Goal: Transaction & Acquisition: Purchase product/service

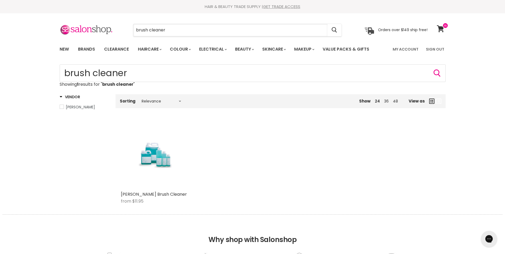
click at [169, 29] on input "brush cleaner" at bounding box center [230, 30] width 194 height 12
click at [166, 31] on input "brush cleaner" at bounding box center [230, 30] width 194 height 12
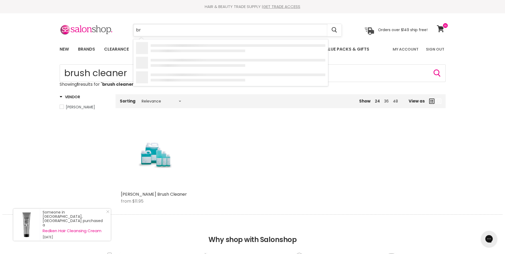
type input "b"
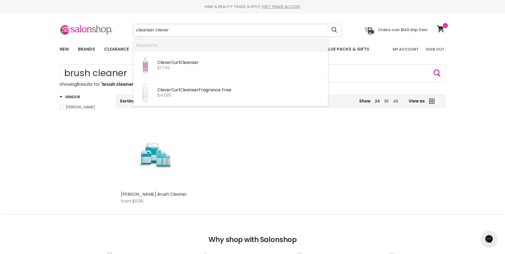
type input "cleanser clever"
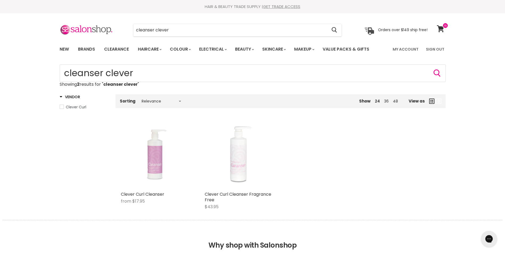
click at [130, 158] on img "Main content" at bounding box center [154, 155] width 51 height 68
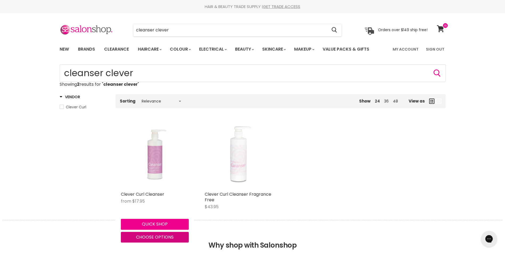
click at [162, 235] on span "Choose options" at bounding box center [155, 237] width 38 height 6
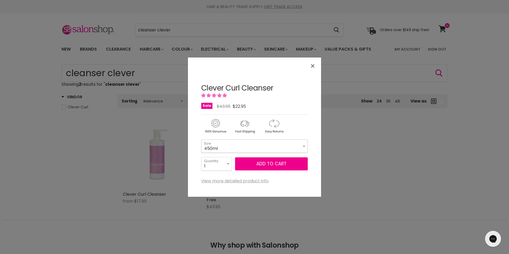
click at [303, 146] on select "450ml 1L 130ml" at bounding box center [254, 145] width 106 height 13
click at [201, 139] on select "450ml 1L 130ml" at bounding box center [254, 145] width 106 height 13
select select "1L"
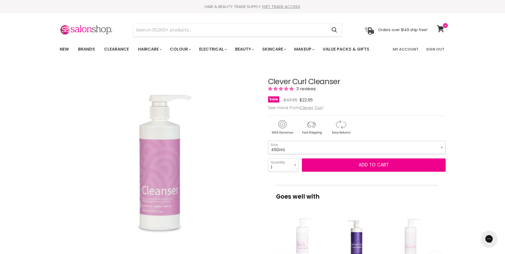
click at [442, 149] on select "450ml 1L 130ml" at bounding box center [356, 147] width 177 height 13
click at [268, 141] on select "450ml 1L 130ml" at bounding box center [356, 147] width 177 height 13
select select "1L"
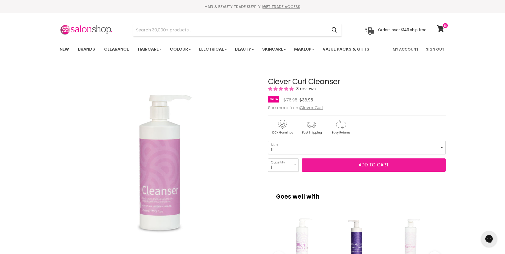
click at [371, 164] on button "Add to cart" at bounding box center [374, 164] width 144 height 13
click at [372, 163] on button "Add to cart" at bounding box center [374, 164] width 144 height 13
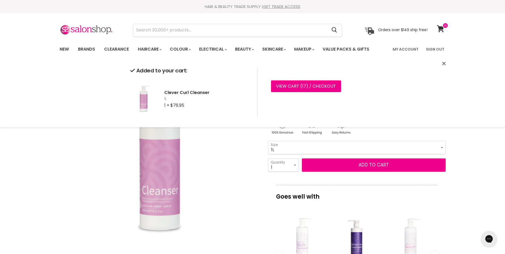
click at [145, 30] on input "Search" at bounding box center [230, 30] width 194 height 12
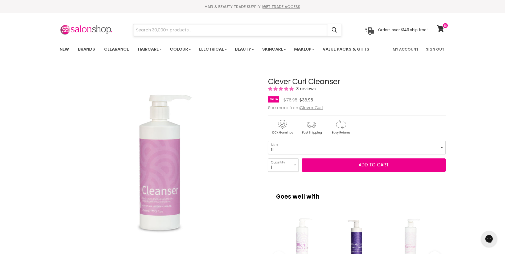
click at [141, 30] on input "Search" at bounding box center [230, 30] width 194 height 12
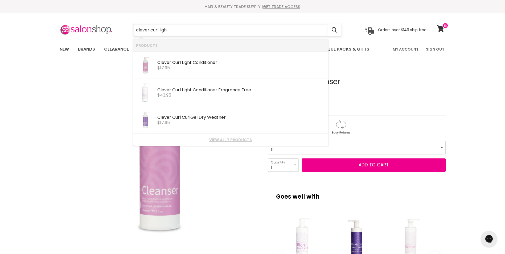
type input "clever curl light"
click at [163, 63] on b "Clever" at bounding box center [164, 62] width 14 height 6
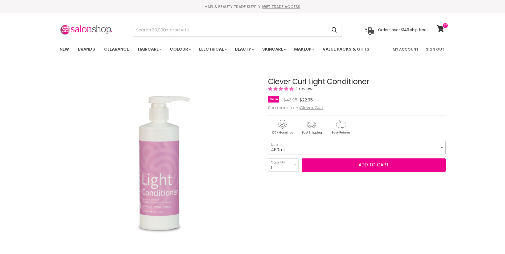
drag, startPoint x: 0, startPoint y: 0, endPoint x: 438, endPoint y: 146, distance: 461.8
click at [438, 146] on select "450ml 1L 130ml" at bounding box center [356, 147] width 177 height 13
click at [268, 141] on select "450ml 1L 130ml" at bounding box center [356, 147] width 177 height 13
select select "1L"
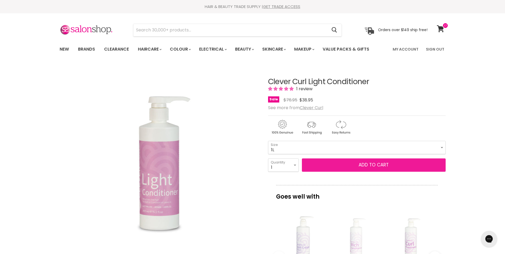
click at [367, 164] on button "Add to cart" at bounding box center [374, 164] width 144 height 13
click at [370, 166] on button "Add to cart" at bounding box center [374, 164] width 144 height 13
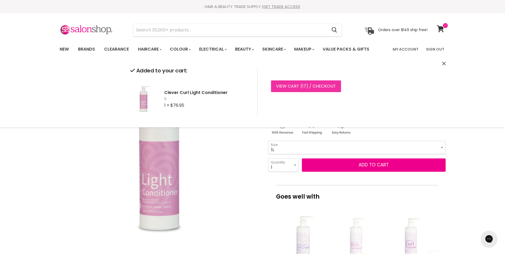
click at [305, 85] on span "17" at bounding box center [304, 86] width 4 height 6
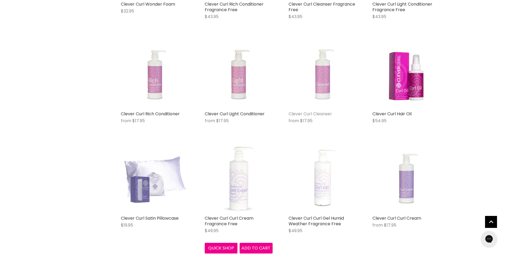
scroll to position [186, 0]
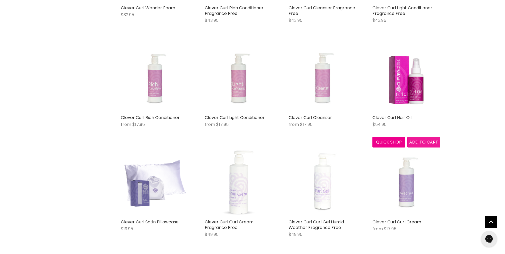
click at [421, 139] on span "Add to cart" at bounding box center [423, 142] width 29 height 6
click at [423, 140] on span "Add to cart" at bounding box center [423, 142] width 29 height 6
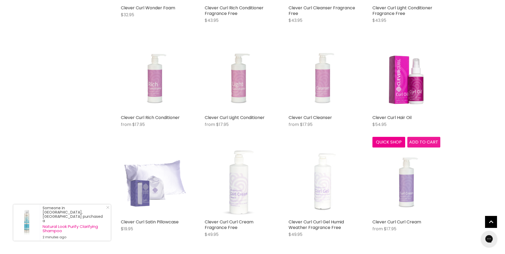
click at [426, 139] on span "Add to cart" at bounding box center [423, 142] width 29 height 6
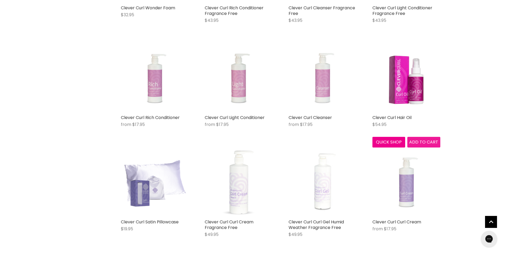
click at [425, 139] on span "Add to cart" at bounding box center [423, 142] width 29 height 6
click at [406, 82] on img "Main content" at bounding box center [406, 78] width 48 height 68
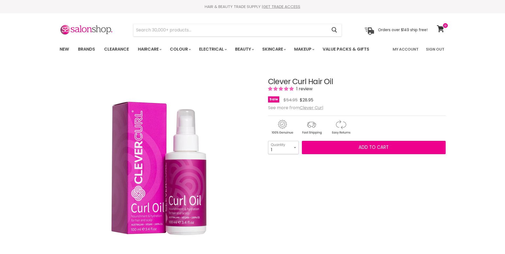
click at [295, 149] on select "1 2 3 4 5 6 7 8 9 10+" at bounding box center [283, 147] width 31 height 13
select select "3"
click at [268, 141] on select "1 2 3 4 5 6 7 8 9 10+" at bounding box center [283, 147] width 31 height 13
type input "3"
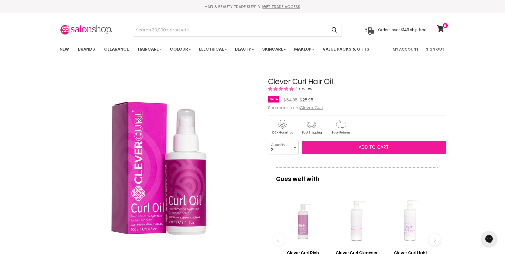
click at [370, 148] on span "Add to cart" at bounding box center [373, 147] width 30 height 6
click at [371, 147] on span "Add to cart" at bounding box center [373, 147] width 30 height 6
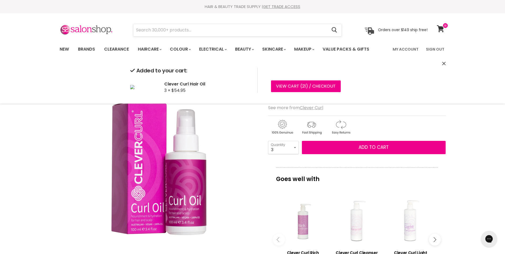
click at [148, 31] on input "Search" at bounding box center [230, 30] width 194 height 12
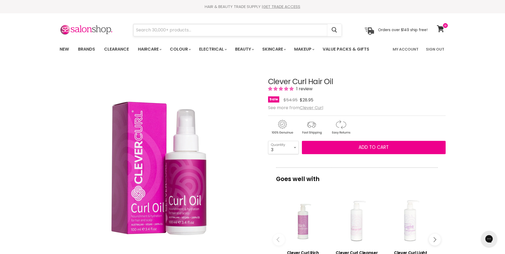
click at [146, 28] on input "Search" at bounding box center [230, 30] width 194 height 12
type input "d"
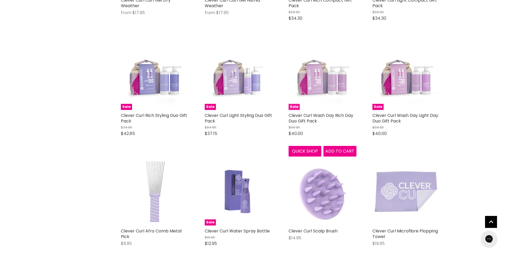
scroll to position [518, 0]
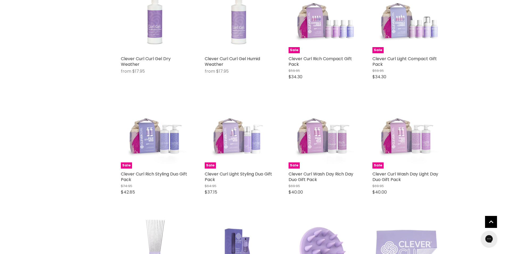
scroll to position [438, 0]
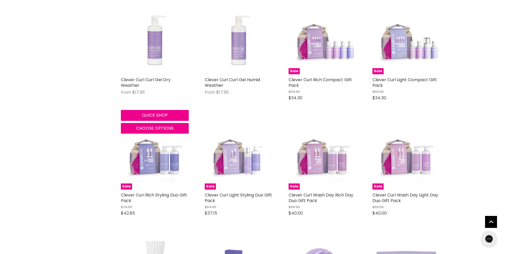
click at [154, 54] on img "Main content" at bounding box center [154, 40] width 51 height 68
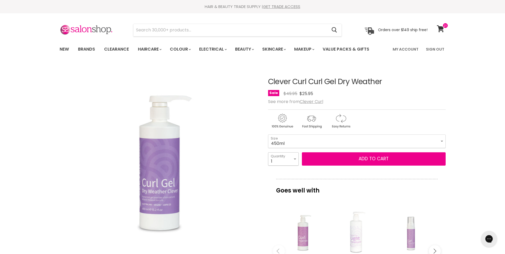
click at [295, 159] on select "1 2 3 4 5 6 7 8 9 10+" at bounding box center [283, 158] width 31 height 13
select select "3"
click at [268, 152] on select "1 2 3 4 5 6 7 8 9 10+" at bounding box center [283, 158] width 31 height 13
type input "3"
click at [389, 158] on button "Add to cart" at bounding box center [374, 158] width 144 height 13
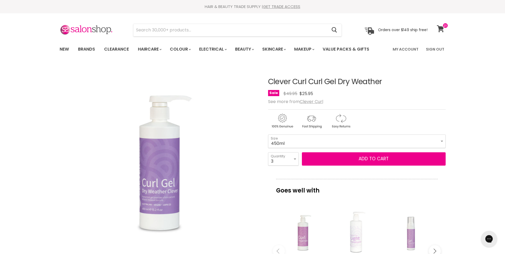
click at [443, 29] on icon at bounding box center [440, 28] width 7 height 7
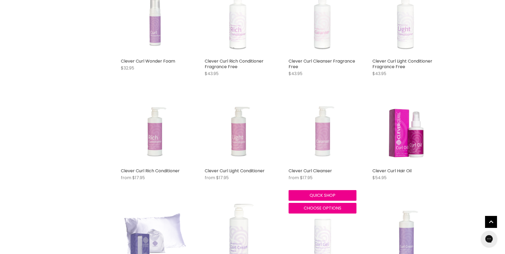
click at [321, 143] on img "Main content" at bounding box center [322, 131] width 51 height 68
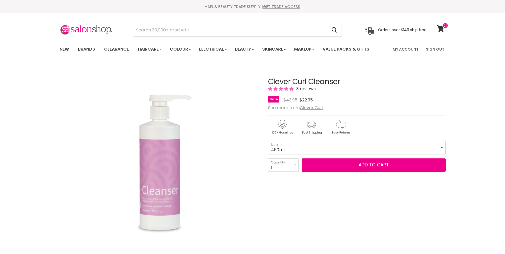
click at [443, 148] on select "450ml 1L 130ml" at bounding box center [356, 147] width 177 height 13
click at [268, 141] on select "450ml 1L 130ml" at bounding box center [356, 147] width 177 height 13
select select "130ml"
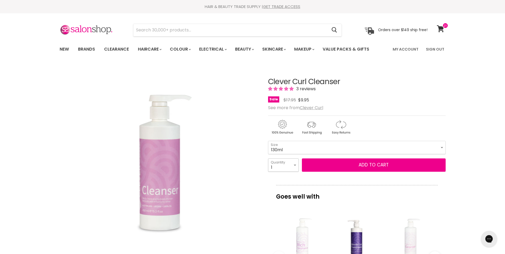
click at [296, 165] on select "1 2 3 4 5 6 7 8 9 10+" at bounding box center [283, 164] width 31 height 13
select select "6"
click at [268, 158] on select "1 2 3 4 5 6 7 8 9 10+" at bounding box center [283, 164] width 31 height 13
type input "6"
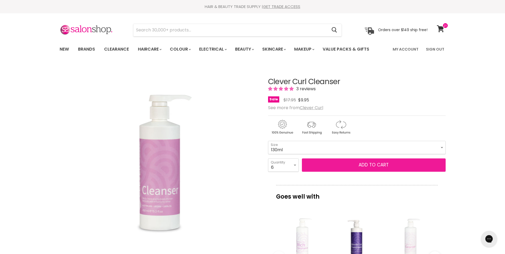
click at [371, 165] on button "Add to cart" at bounding box center [374, 164] width 144 height 13
click at [371, 163] on button "Add to cart" at bounding box center [374, 164] width 144 height 13
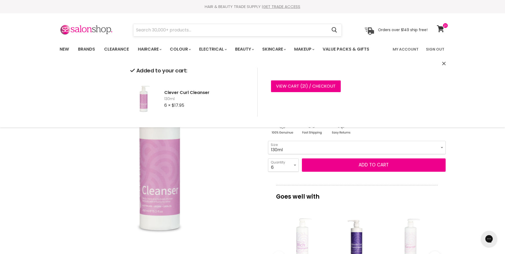
click at [139, 30] on input "Search" at bounding box center [230, 30] width 194 height 12
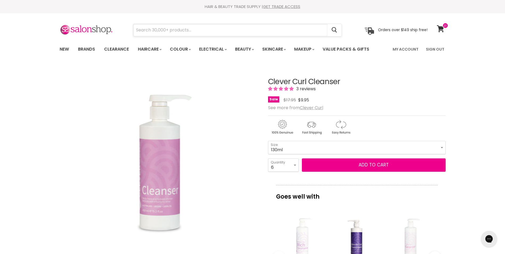
click at [147, 31] on input "Search" at bounding box center [230, 30] width 194 height 12
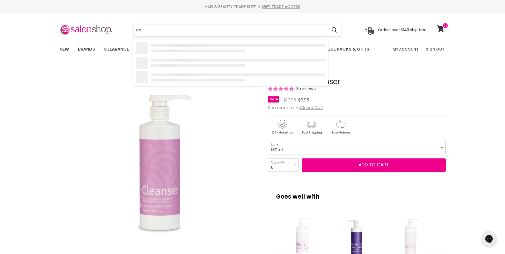
type input "nak"
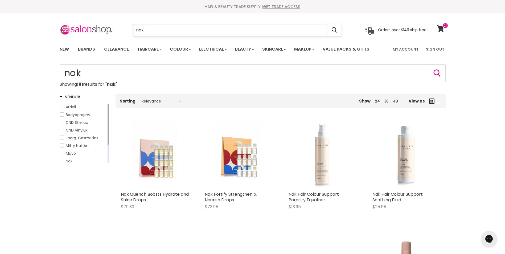
click at [153, 31] on input "nak" at bounding box center [230, 30] width 194 height 12
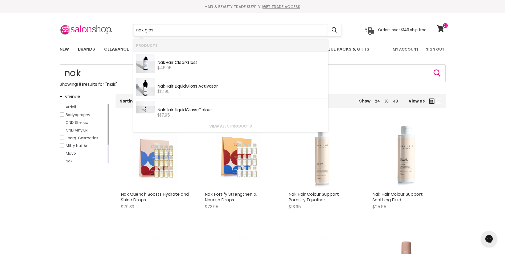
type input "nak gloss"
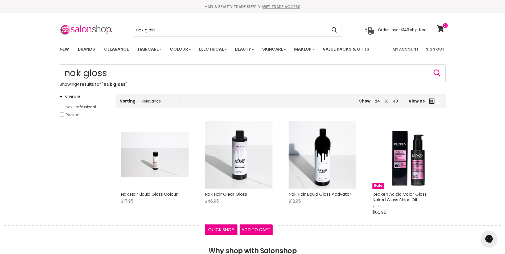
click at [244, 159] on img "Main content" at bounding box center [239, 155] width 68 height 68
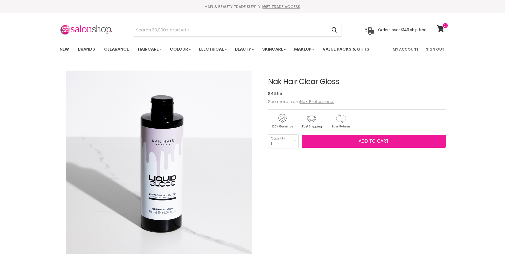
click at [372, 142] on span "Add to cart" at bounding box center [373, 141] width 30 height 6
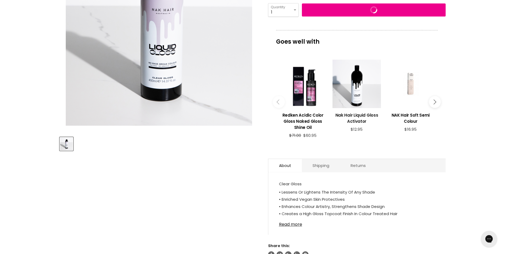
scroll to position [133, 0]
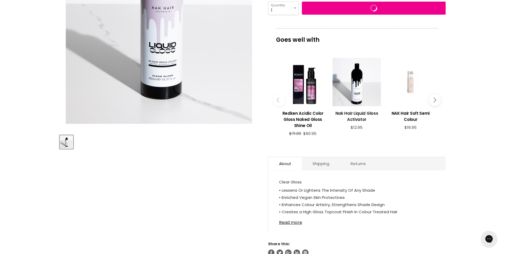
click at [356, 114] on h3 "Nak Hair Liquid Gloss Activator" at bounding box center [356, 116] width 48 height 12
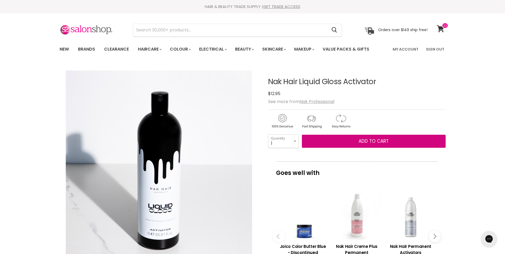
click at [361, 140] on span "Add to cart" at bounding box center [373, 141] width 30 height 6
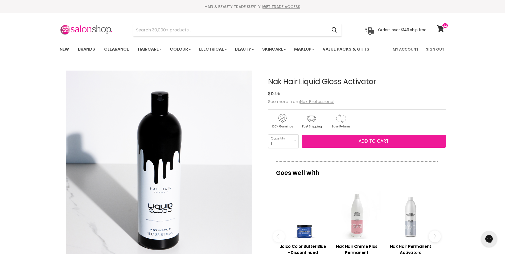
click at [375, 141] on span "Add to cart" at bounding box center [373, 141] width 30 height 6
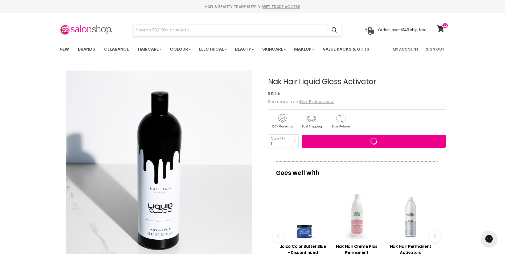
click at [150, 31] on input "Search" at bounding box center [230, 30] width 194 height 12
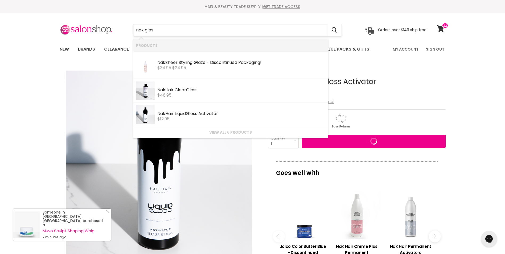
type input "nak gloss"
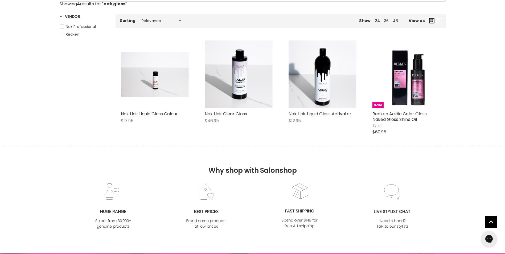
scroll to position [80, 0]
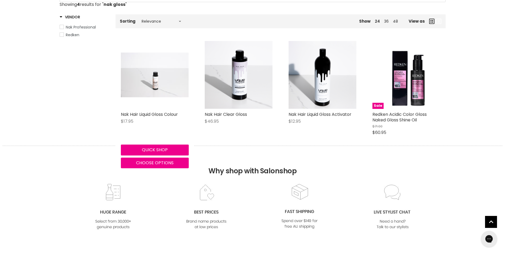
click at [154, 89] on img "Main content" at bounding box center [155, 75] width 68 height 44
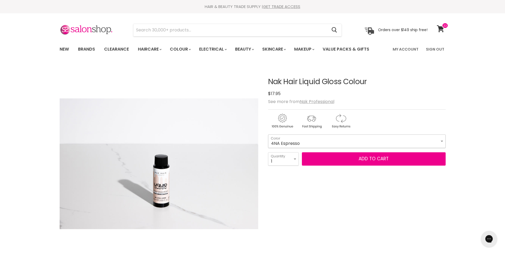
click at [443, 142] on select "4NA Espresso 5M [PERSON_NAME] 5NA Mocha 6AA Graphite 6CH Truffle 6N Coco 6NA Wo…" at bounding box center [356, 140] width 177 height 13
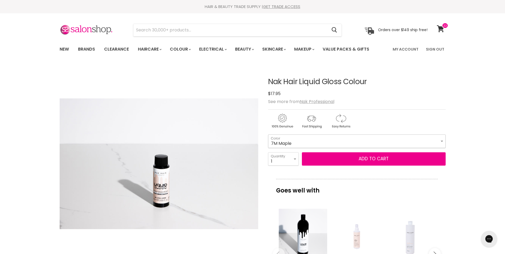
click at [268, 134] on select "4NA Espresso 5M [PERSON_NAME] 5NA Mocha 6AA Graphite 6CH Truffle 6N Coco 6NA Wo…" at bounding box center [356, 140] width 177 height 13
select select "7M Maple"
click at [371, 160] on button "Add to cart" at bounding box center [374, 158] width 144 height 13
click at [371, 158] on button "Add to cart" at bounding box center [374, 158] width 144 height 13
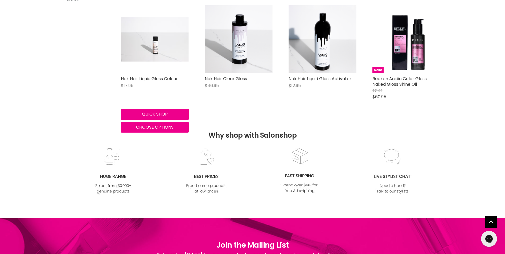
click at [157, 47] on img "Main content" at bounding box center [155, 39] width 68 height 44
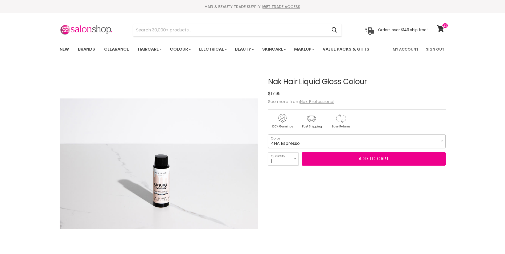
click at [442, 142] on select "4NA Espresso 5M Berry 5NA Mocha 6AA Graphite 6CH Truffle 6N Coco 6NA Wood 6VM S…" at bounding box center [356, 140] width 177 height 13
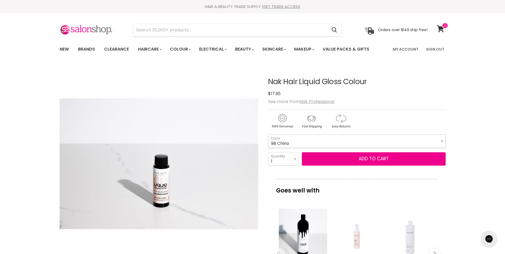
click at [268, 134] on select "4NA Espresso 5M Berry 5NA Mocha 6AA Graphite 6CH Truffle 6N Coco 6NA Wood 6VM S…" at bounding box center [356, 140] width 177 height 13
select select "9B Chino"
click at [366, 158] on button "Add to cart" at bounding box center [374, 158] width 144 height 13
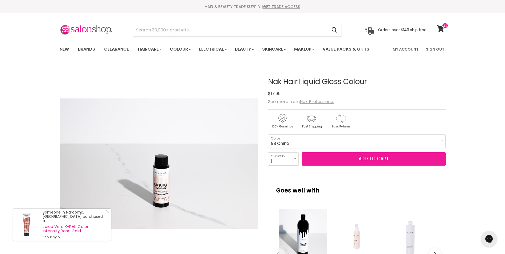
click at [365, 155] on button "Add to cart" at bounding box center [374, 158] width 144 height 13
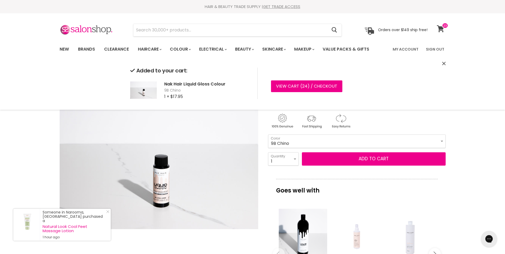
click at [443, 28] on icon at bounding box center [440, 28] width 7 height 7
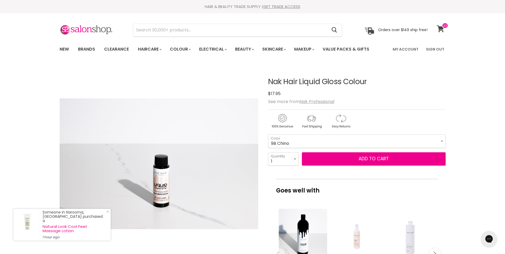
click at [443, 28] on link "View cart" at bounding box center [441, 29] width 14 height 12
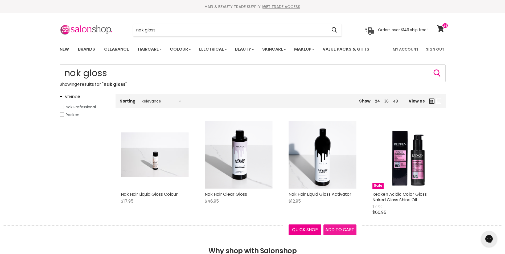
click at [339, 227] on span "Add to cart" at bounding box center [339, 229] width 29 height 6
click at [336, 229] on span "Add to cart" at bounding box center [339, 229] width 29 height 6
click at [344, 229] on span "Add to cart" at bounding box center [339, 229] width 29 height 6
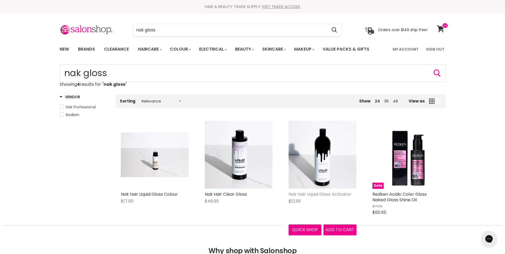
click at [332, 193] on link "Nak Hair Liquid Gloss Activator" at bounding box center [319, 194] width 63 height 6
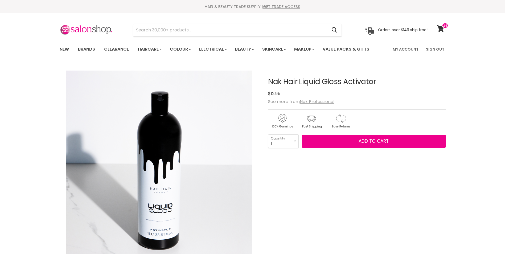
click at [362, 141] on span "Add to cart" at bounding box center [373, 141] width 30 height 6
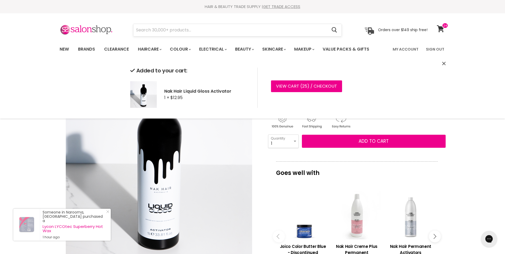
click at [147, 30] on input "Search" at bounding box center [230, 30] width 194 height 12
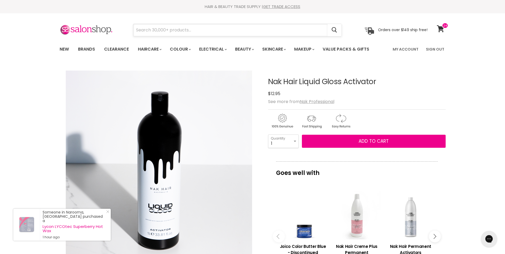
click at [139, 31] on input "Search" at bounding box center [230, 30] width 194 height 12
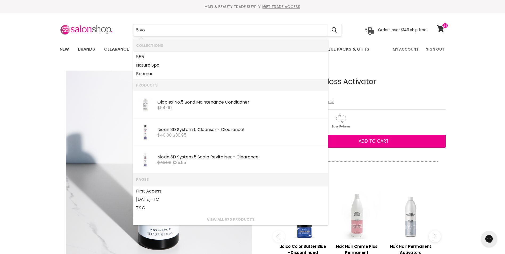
type input "5 vol"
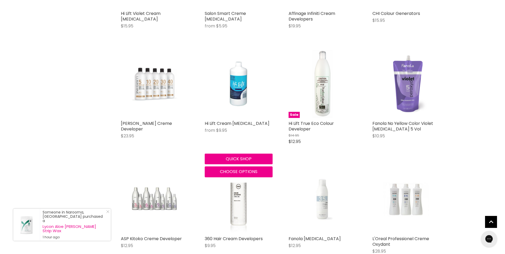
scroll to position [319, 0]
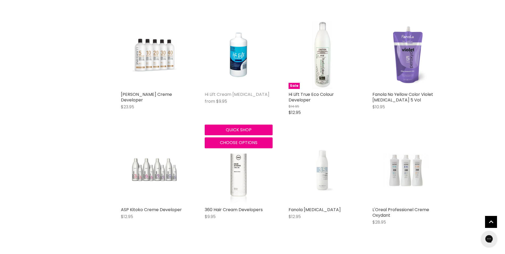
click at [228, 92] on link "Hi Lift Cream [MEDICAL_DATA]" at bounding box center [237, 94] width 65 height 6
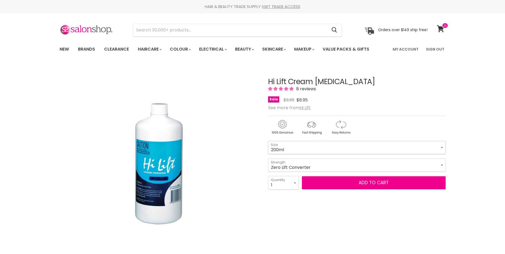
click at [441, 146] on select "200ml 1 Litre" at bounding box center [356, 147] width 177 height 13
click at [268, 141] on select "200ml 1 Litre" at bounding box center [356, 147] width 177 height 13
select select "1 Litre"
click at [442, 164] on select "Zero Lift Converter 5 Vol 10 Vol 20 Vol 30 Vol 40 Vol" at bounding box center [356, 164] width 177 height 13
select select "5 Vol"
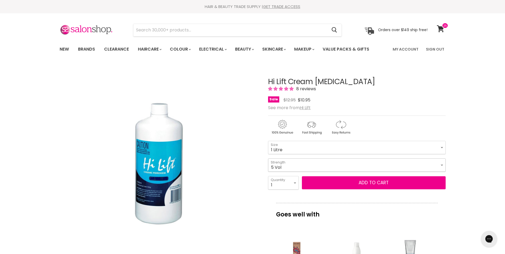
click at [268, 158] on select "Zero Lift Converter 5 Vol 10 Vol 20 Vol 30 Vol 40 Vol" at bounding box center [356, 164] width 177 height 13
select select "1 Litre"
select select "5 Vol"
click at [296, 183] on select "1 2 3 4 5 6 7 8 9 10+" at bounding box center [283, 182] width 31 height 13
select select "2"
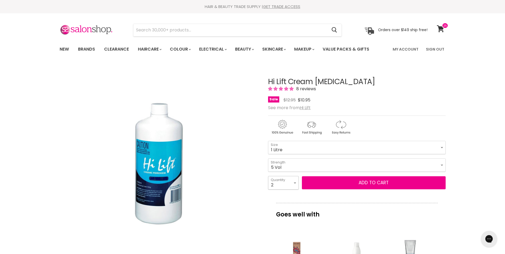
click at [268, 176] on select "1 2 3 4 5 6 7 8 9 10+" at bounding box center [283, 182] width 31 height 13
type input "2"
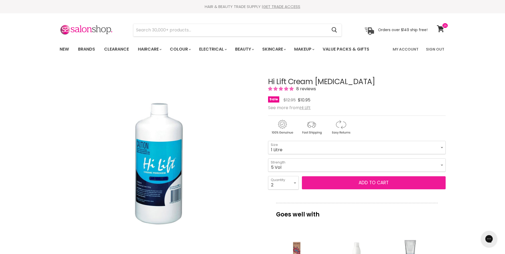
click at [368, 182] on button "Add to cart" at bounding box center [374, 182] width 144 height 13
click at [375, 182] on button "Add to cart" at bounding box center [374, 182] width 144 height 13
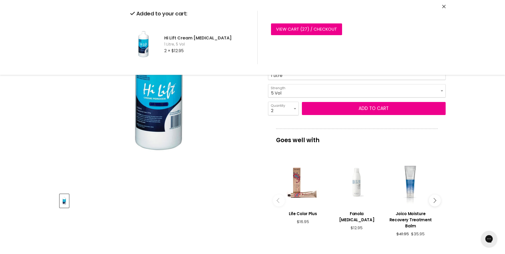
scroll to position [160, 0]
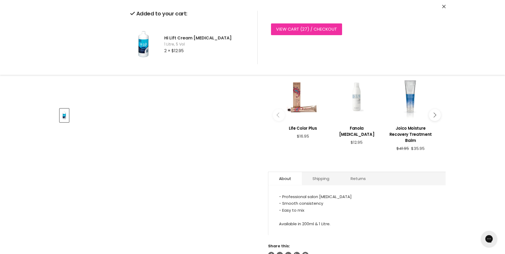
click at [309, 32] on link "View cart ( 27 ) / Checkout" at bounding box center [306, 29] width 71 height 12
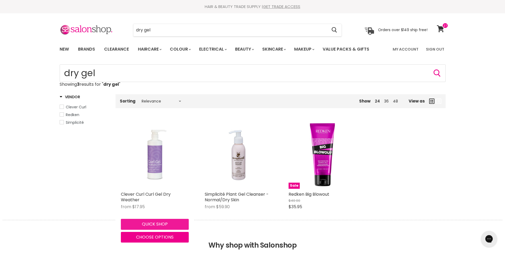
click at [162, 224] on button "Quick shop" at bounding box center [155, 224] width 68 height 11
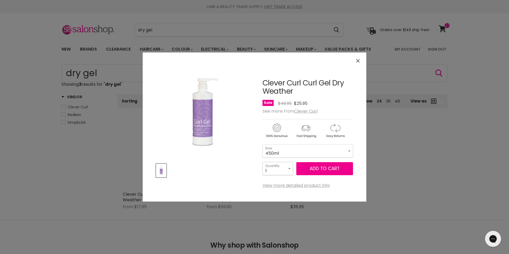
click at [289, 168] on select "1 2 3 4 5 6 7 8 9 10+" at bounding box center [277, 168] width 31 height 13
select select "4"
click at [262, 162] on select "1 2 3 4 5 6 7 8 9 10+" at bounding box center [277, 168] width 31 height 13
type input "4"
click at [328, 166] on span "Add to cart" at bounding box center [324, 168] width 30 height 6
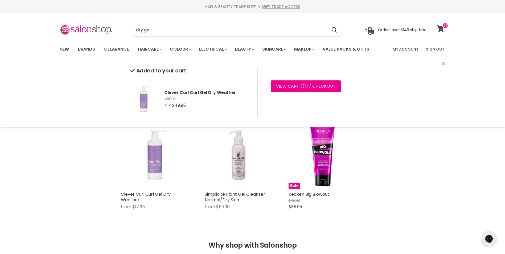
click at [441, 29] on icon at bounding box center [440, 28] width 7 height 7
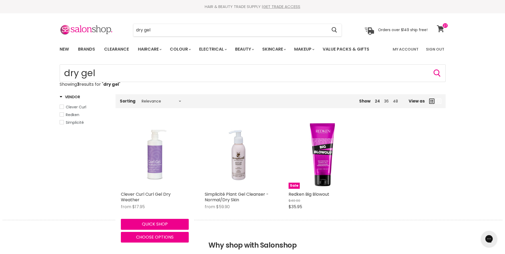
click at [440, 29] on icon at bounding box center [440, 28] width 7 height 7
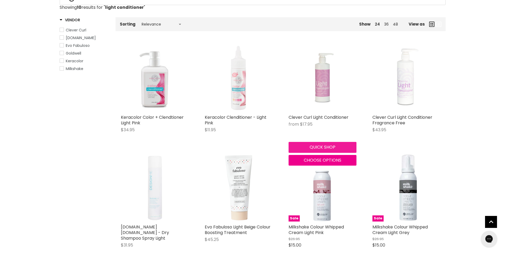
scroll to position [80, 0]
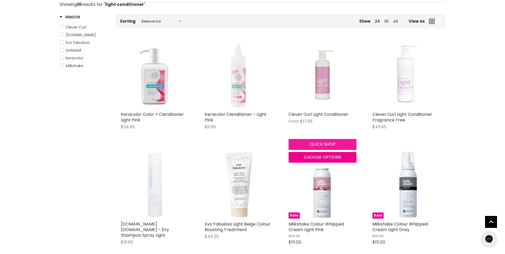
click at [316, 144] on button "Quick shop" at bounding box center [322, 144] width 68 height 11
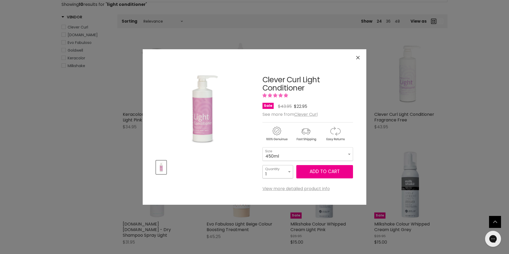
click at [289, 173] on select "1 2 3 4 5 6 7 8 9 10+" at bounding box center [277, 171] width 31 height 13
select select "4"
click at [262, 165] on select "1 2 3 4 5 6 7 8 9 10+" at bounding box center [277, 171] width 31 height 13
type input "4"
click at [333, 173] on span "Add to cart" at bounding box center [324, 171] width 30 height 6
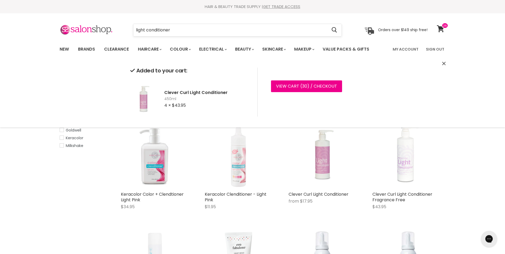
click at [145, 30] on input "light conditioner" at bounding box center [230, 30] width 194 height 12
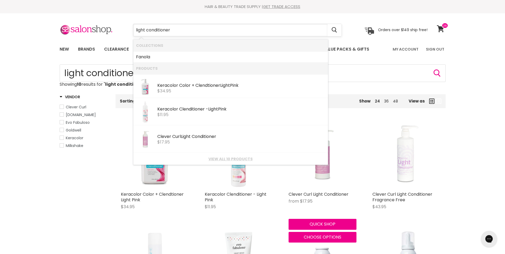
click at [146, 28] on input "light conditioner" at bounding box center [230, 30] width 194 height 12
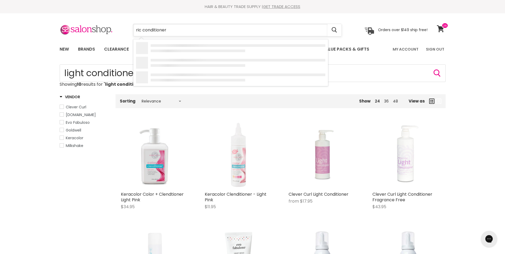
type input "rich conditioner"
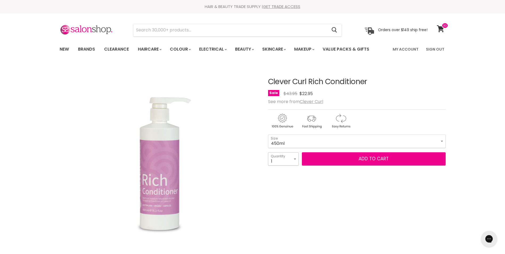
click at [293, 158] on select "1 2 3 4 5 6 7 8 9 10+" at bounding box center [283, 158] width 31 height 13
select select "4"
click at [268, 152] on select "1 2 3 4 5 6 7 8 9 10+" at bounding box center [283, 158] width 31 height 13
type input "4"
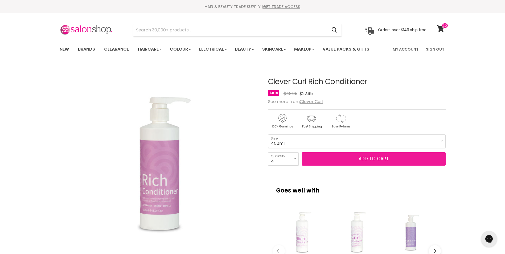
click at [352, 158] on button "Add to cart" at bounding box center [374, 158] width 144 height 13
click at [378, 158] on span "Add to cart" at bounding box center [373, 158] width 30 height 6
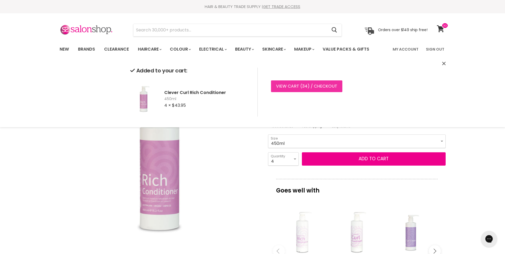
click at [303, 89] on span "34" at bounding box center [304, 86] width 5 height 6
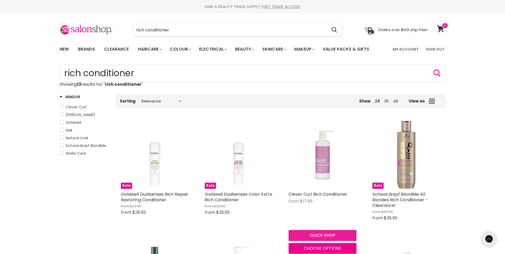
click at [320, 234] on div "Quick shop Choose options" at bounding box center [322, 241] width 70 height 26
click at [323, 230] on button "Quick shop" at bounding box center [322, 235] width 68 height 11
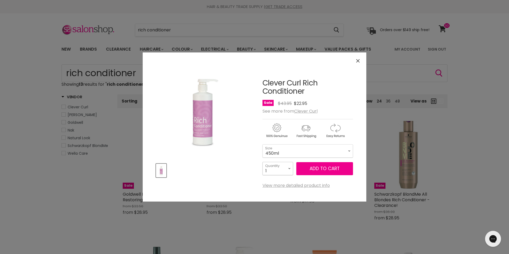
click at [288, 168] on select "1 2 3 4 5 6 7 8 9 10+" at bounding box center [277, 168] width 31 height 13
select select "4"
click at [262, 162] on select "1 2 3 4 5 6 7 8 9 10+" at bounding box center [277, 168] width 31 height 13
type input "4"
click at [323, 169] on span "Add to cart" at bounding box center [324, 168] width 30 height 6
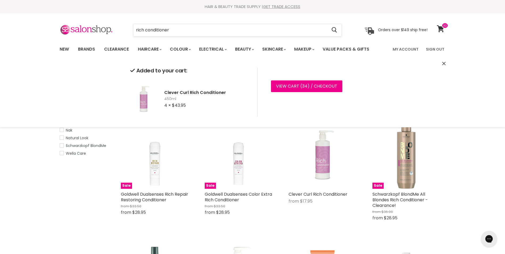
click at [173, 31] on input "rich conditioner" at bounding box center [230, 30] width 194 height 12
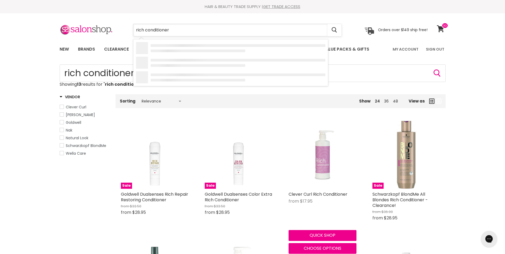
click at [175, 25] on input "rich conditioner" at bounding box center [230, 30] width 194 height 12
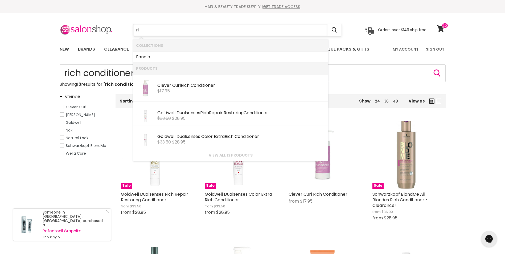
type input "r"
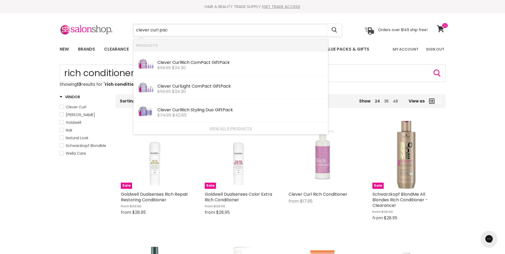
type input "clever curl pack"
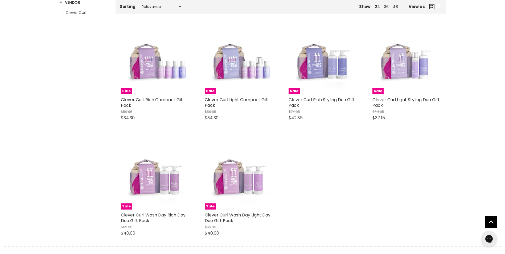
scroll to position [106, 0]
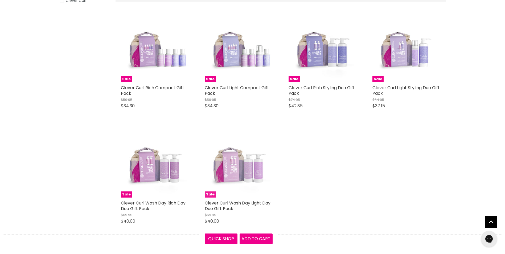
click at [240, 178] on img "Main content" at bounding box center [239, 164] width 68 height 68
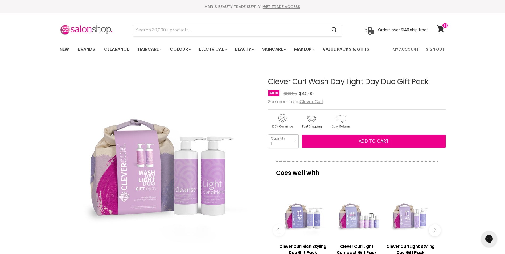
click at [294, 141] on select "1 2 3 4 5 6 7 8 9 10+" at bounding box center [283, 140] width 31 height 13
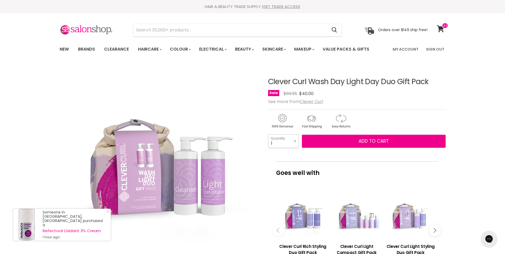
select select "4"
click at [268, 134] on select "1 2 3 4 5 6 7 8 9 10+" at bounding box center [283, 140] width 31 height 13
type input "4"
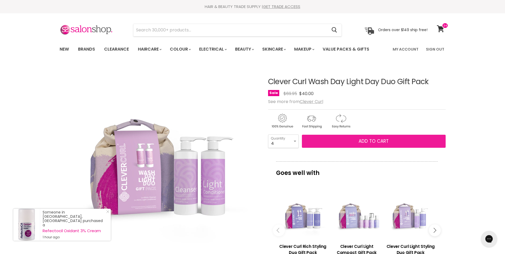
click at [373, 138] on span "Add to cart" at bounding box center [373, 141] width 30 height 6
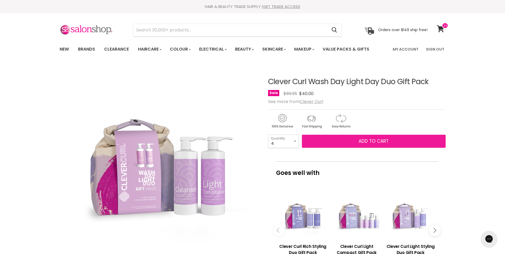
click at [369, 140] on span "Add to cart" at bounding box center [373, 141] width 30 height 6
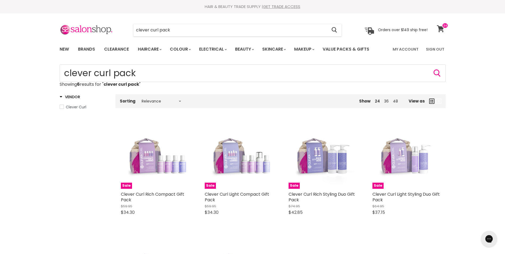
click at [441, 27] on icon at bounding box center [440, 28] width 7 height 7
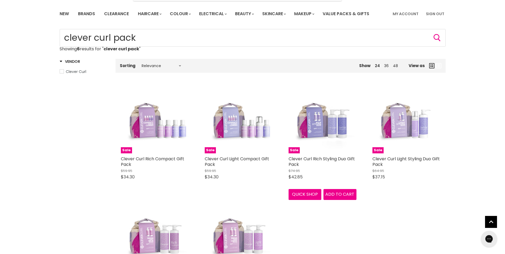
scroll to position [133, 0]
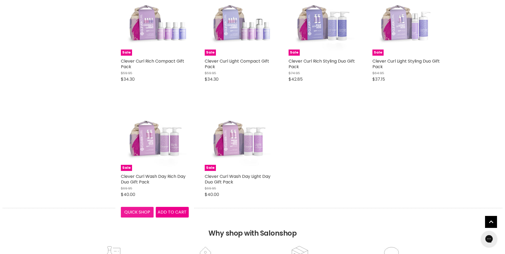
click at [139, 212] on button "Quick shop" at bounding box center [137, 212] width 33 height 11
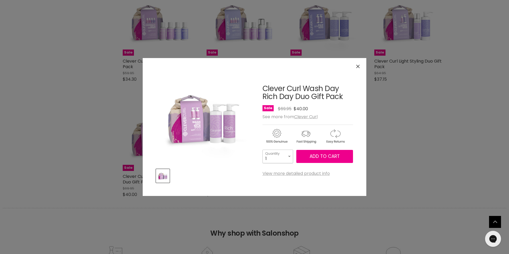
click at [288, 155] on select "1 2 3 4 5 6 7 8 9 10+" at bounding box center [277, 156] width 31 height 13
select select "4"
click at [262, 150] on select "1 2 3 4 5 6 7 8 9 10+" at bounding box center [277, 156] width 31 height 13
type input "4"
click at [320, 156] on span "Add to cart" at bounding box center [324, 156] width 30 height 6
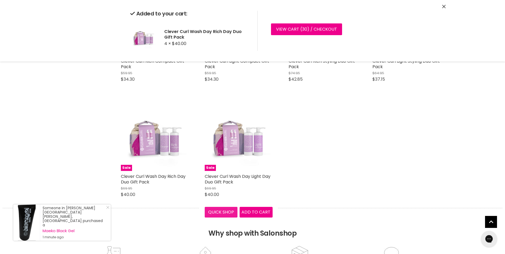
click at [218, 210] on button "Quick shop" at bounding box center [221, 212] width 33 height 11
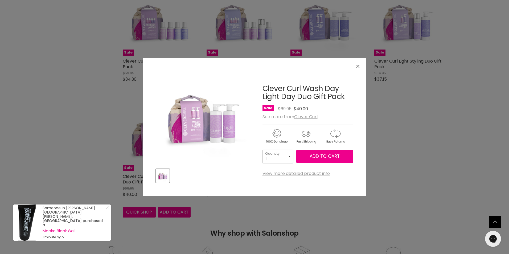
click at [288, 156] on select "1 2 3 4 5 6 7 8 9 10+" at bounding box center [277, 156] width 31 height 13
select select "4"
click at [262, 150] on select "1 2 3 4 5 6 7 8 9 10+" at bounding box center [277, 156] width 31 height 13
type input "4"
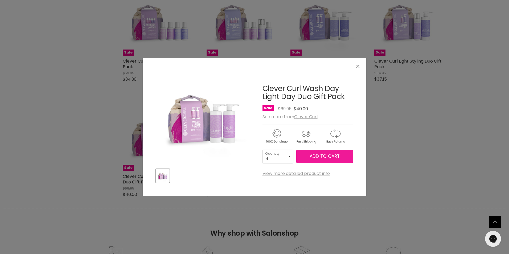
click at [319, 155] on span "Add to cart" at bounding box center [324, 156] width 30 height 6
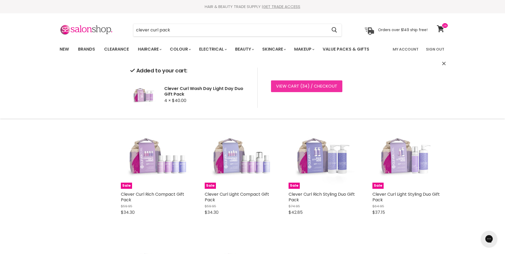
click at [302, 85] on span "34" at bounding box center [304, 86] width 5 height 6
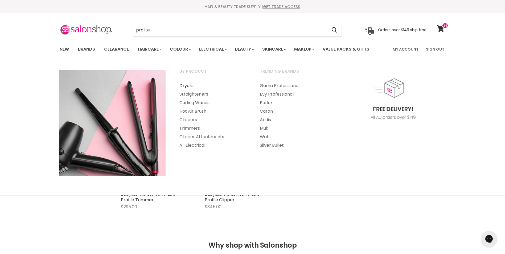
click at [190, 85] on link "Dryers" at bounding box center [212, 85] width 79 height 9
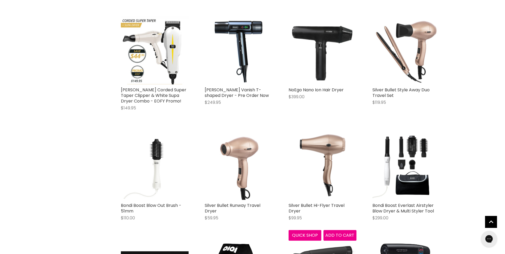
scroll to position [985, 0]
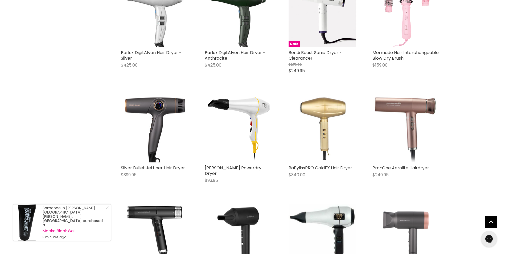
scroll to position [1463, 0]
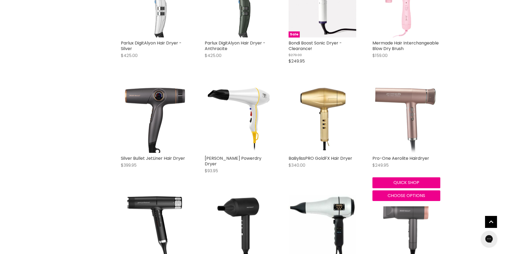
click at [408, 91] on img "Main content" at bounding box center [405, 119] width 65 height 68
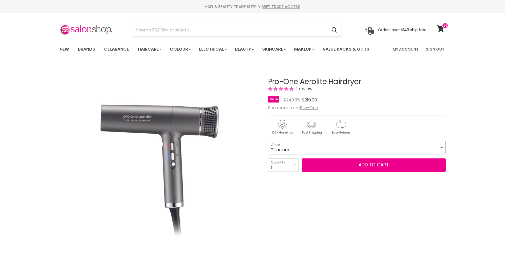
drag, startPoint x: 0, startPoint y: 0, endPoint x: 441, endPoint y: 147, distance: 465.3
click at [441, 147] on select "Titanium Black Rose Gold Green Emerald Pink Diamond Blue Sapphire [PERSON_NAME]…" at bounding box center [356, 147] width 177 height 13
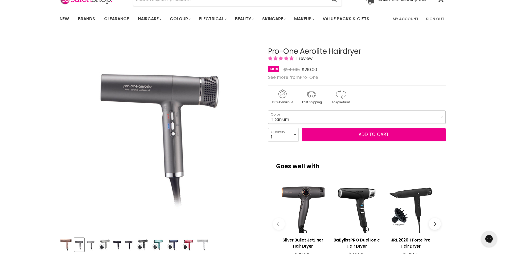
scroll to position [27, 0]
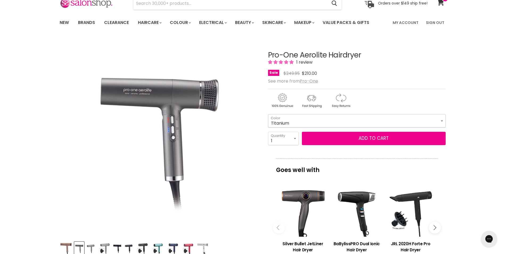
click at [441, 121] on select "Titanium Black Rose Gold Green Emerald Pink Diamond Blue Sapphire [PERSON_NAME]…" at bounding box center [356, 120] width 177 height 13
click at [268, 114] on select "Titanium Black Rose Gold Green Emerald Pink Diamond Blue Sapphire [PERSON_NAME]…" at bounding box center [356, 120] width 177 height 13
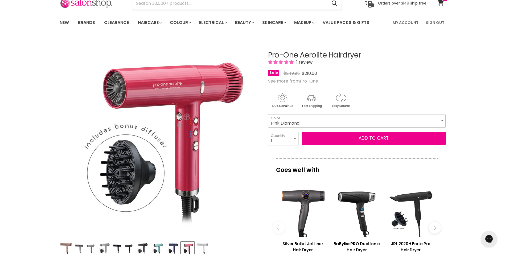
click at [441, 121] on select "Titanium Black Rose Gold Green Emerald Pink Diamond Blue Sapphire [PERSON_NAME]…" at bounding box center [356, 120] width 177 height 13
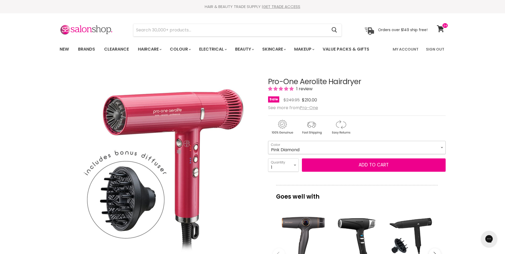
click at [442, 147] on select "Titanium Black Rose Gold Green Emerald Pink Diamond Blue Sapphire [PERSON_NAME]…" at bounding box center [356, 147] width 177 height 13
click at [268, 141] on select "Titanium Black Rose Gold Green Emerald Pink Diamond Blue Sapphire [PERSON_NAME]…" at bounding box center [356, 147] width 177 height 13
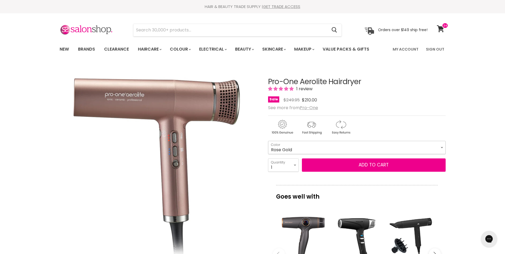
click at [441, 147] on select "Titanium Black Rose Gold Green Emerald Pink Diamond Blue Sapphire [PERSON_NAME]…" at bounding box center [356, 147] width 177 height 13
click at [268, 141] on select "Titanium Black Rose Gold Green Emerald Pink Diamond Blue Sapphire [PERSON_NAME]…" at bounding box center [356, 147] width 177 height 13
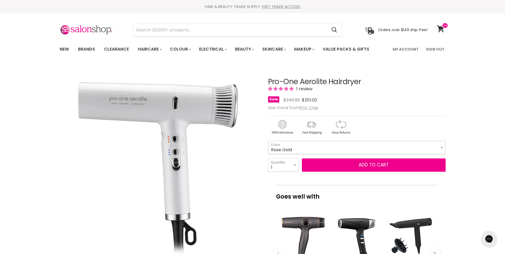
click at [441, 147] on select "Titanium Black Rose Gold Green Emerald Pink Diamond Blue Sapphire [PERSON_NAME]…" at bounding box center [356, 147] width 177 height 13
click at [268, 141] on select "Titanium Black Rose Gold Green Emerald Pink Diamond Blue Sapphire [PERSON_NAME]…" at bounding box center [356, 147] width 177 height 13
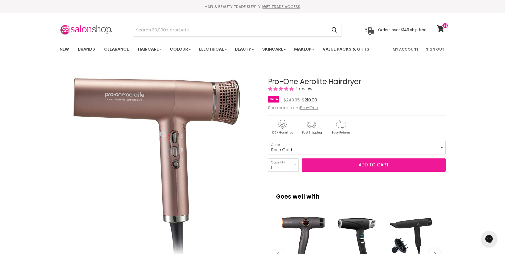
click at [376, 164] on button "Add to cart" at bounding box center [374, 164] width 144 height 13
drag, startPoint x: 375, startPoint y: 164, endPoint x: 366, endPoint y: 164, distance: 9.3
click at [375, 164] on button "Add to cart" at bounding box center [374, 164] width 144 height 13
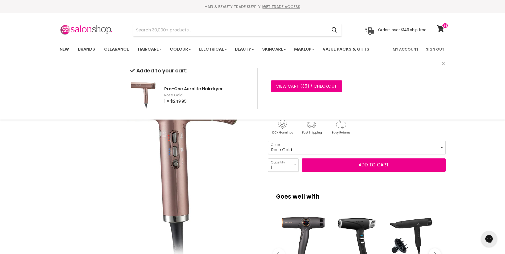
click at [442, 147] on select "Titanium Black Rose Gold Green Emerald Pink Diamond Blue Sapphire [PERSON_NAME]…" at bounding box center [356, 147] width 177 height 13
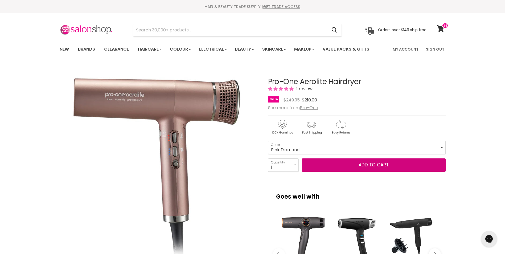
click at [268, 141] on select "Titanium Black Rose Gold Green Emerald Pink Diamond Blue Sapphire [PERSON_NAME]…" at bounding box center [356, 147] width 177 height 13
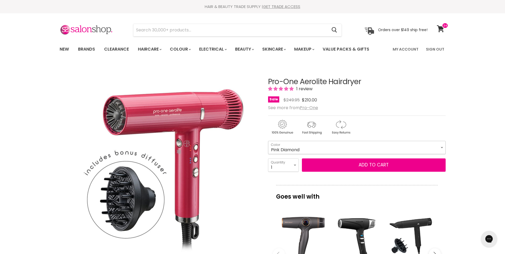
click at [441, 148] on select "Titanium Black Rose Gold Green Emerald Pink Diamond Blue Sapphire [PERSON_NAME]…" at bounding box center [356, 147] width 177 height 13
click at [268, 141] on select "Titanium Black Rose Gold Green Emerald Pink Diamond Blue Sapphire [PERSON_NAME]…" at bounding box center [356, 147] width 177 height 13
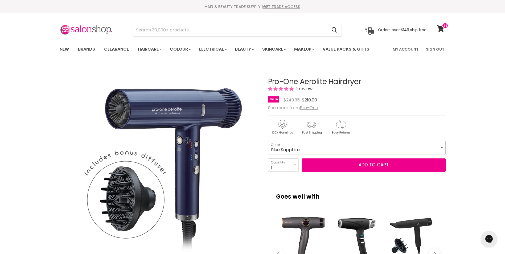
click at [441, 148] on select "Titanium Black Rose Gold Green Emerald Pink Diamond Blue Sapphire [PERSON_NAME]…" at bounding box center [356, 147] width 177 height 13
click at [268, 141] on select "Titanium Black Rose Gold Green Emerald Pink Diamond Blue Sapphire [PERSON_NAME]…" at bounding box center [356, 147] width 177 height 13
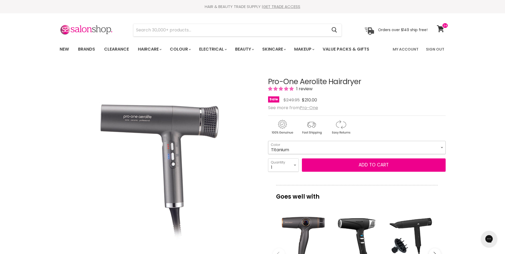
click at [443, 147] on select "Titanium Black Rose Gold Green Emerald Pink Diamond Blue Sapphire [PERSON_NAME]…" at bounding box center [356, 147] width 177 height 13
click at [268, 141] on select "Titanium Black Rose Gold Green Emerald Pink Diamond Blue Sapphire [PERSON_NAME]…" at bounding box center [356, 147] width 177 height 13
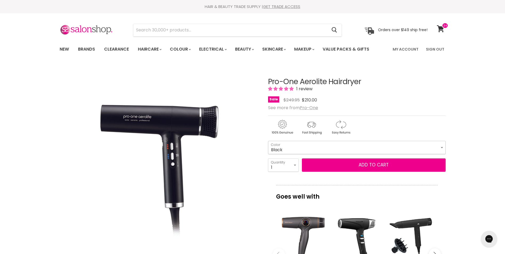
click at [442, 147] on select "Titanium Black Rose Gold Green Emerald Pink Diamond Blue Sapphire [PERSON_NAME]…" at bounding box center [356, 147] width 177 height 13
click at [268, 141] on select "Titanium Black Rose Gold Green Emerald Pink Diamond Blue Sapphire [PERSON_NAME]…" at bounding box center [356, 147] width 177 height 13
select select "Rose Gold"
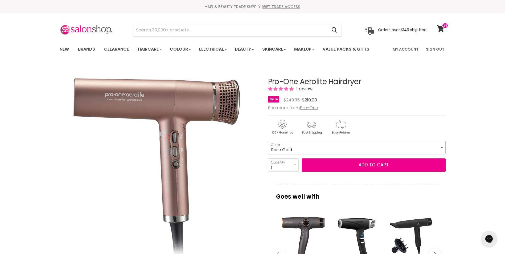
click at [442, 147] on select "Titanium Black Rose Gold Green Emerald Pink Diamond Blue Sapphire [PERSON_NAME]…" at bounding box center [356, 147] width 177 height 13
click at [443, 27] on span at bounding box center [445, 26] width 6 height 6
click at [441, 28] on icon at bounding box center [440, 28] width 7 height 7
